Goal: Task Accomplishment & Management: Use online tool/utility

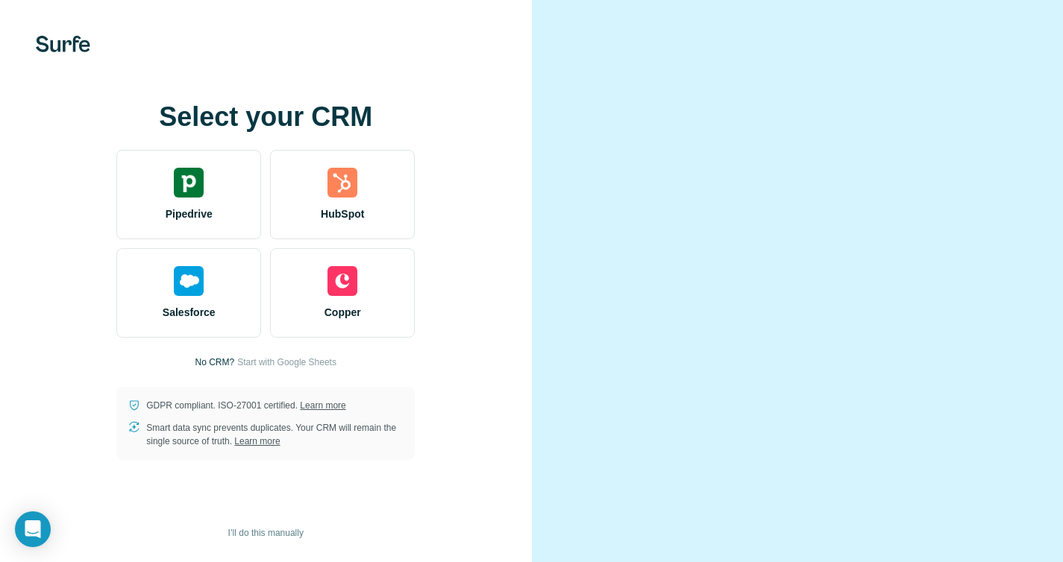
click at [613, 169] on video at bounding box center [797, 281] width 448 height 224
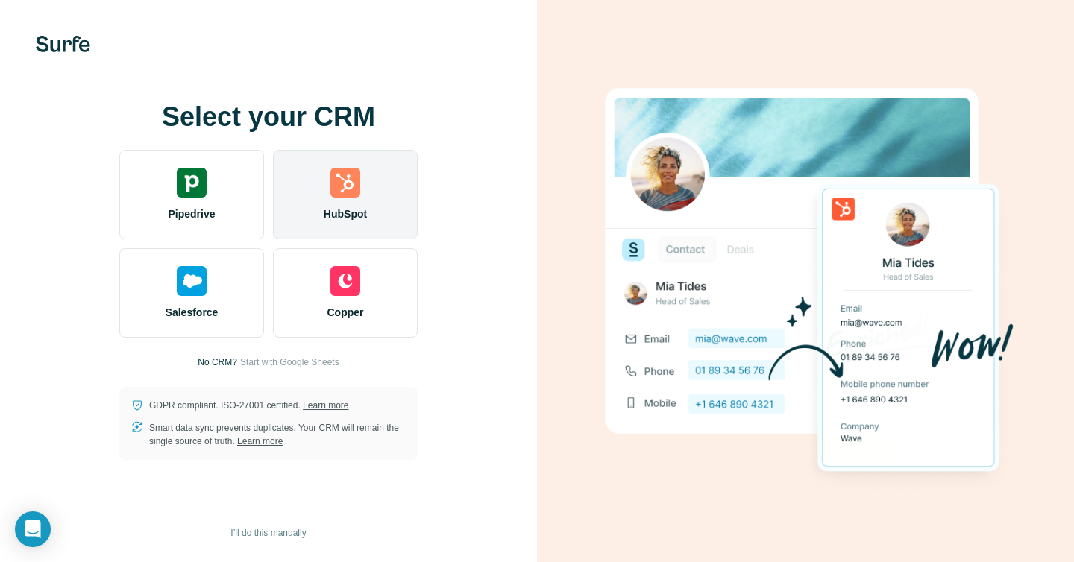
click at [355, 213] on span "HubSpot" at bounding box center [345, 214] width 43 height 15
click at [370, 205] on div "HubSpot" at bounding box center [345, 194] width 145 height 89
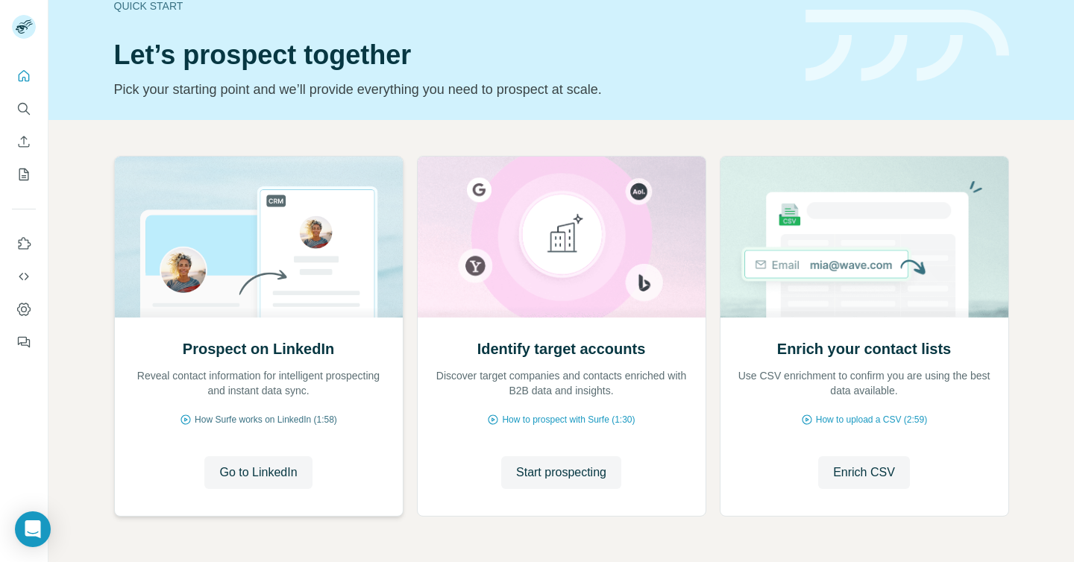
scroll to position [48, 0]
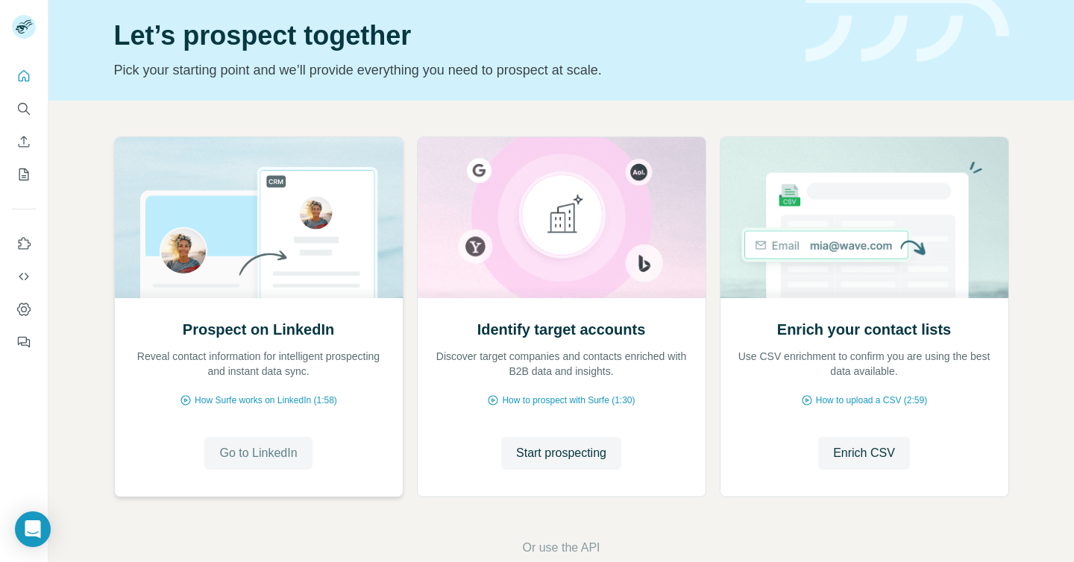
click at [271, 456] on span "Go to LinkedIn" at bounding box center [258, 453] width 78 height 18
click at [553, 456] on span "Start prospecting" at bounding box center [561, 453] width 90 height 18
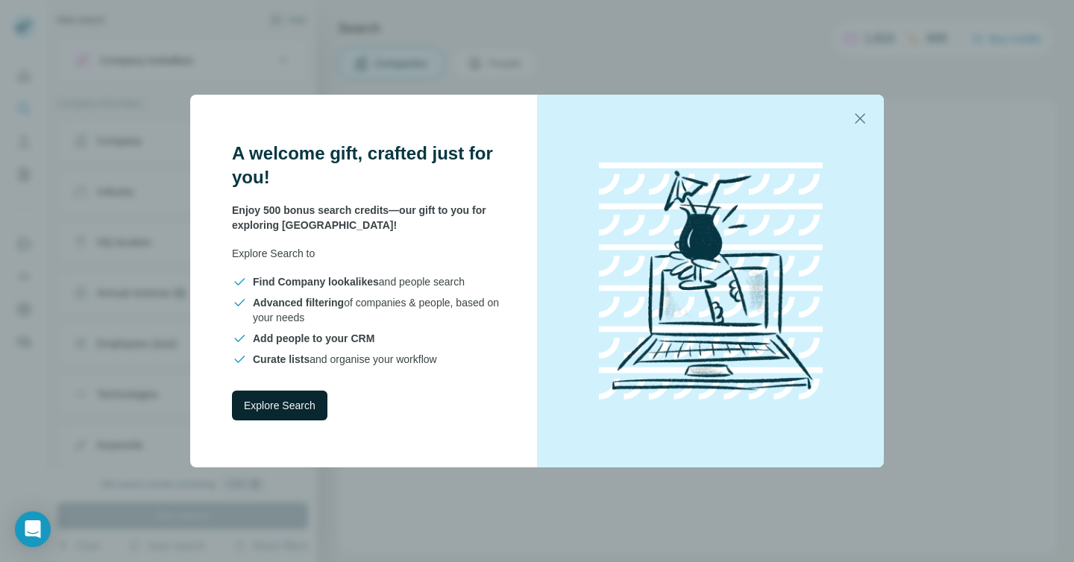
click at [299, 410] on span "Explore Search" at bounding box center [280, 405] width 72 height 15
